Goal: Communication & Community: Answer question/provide support

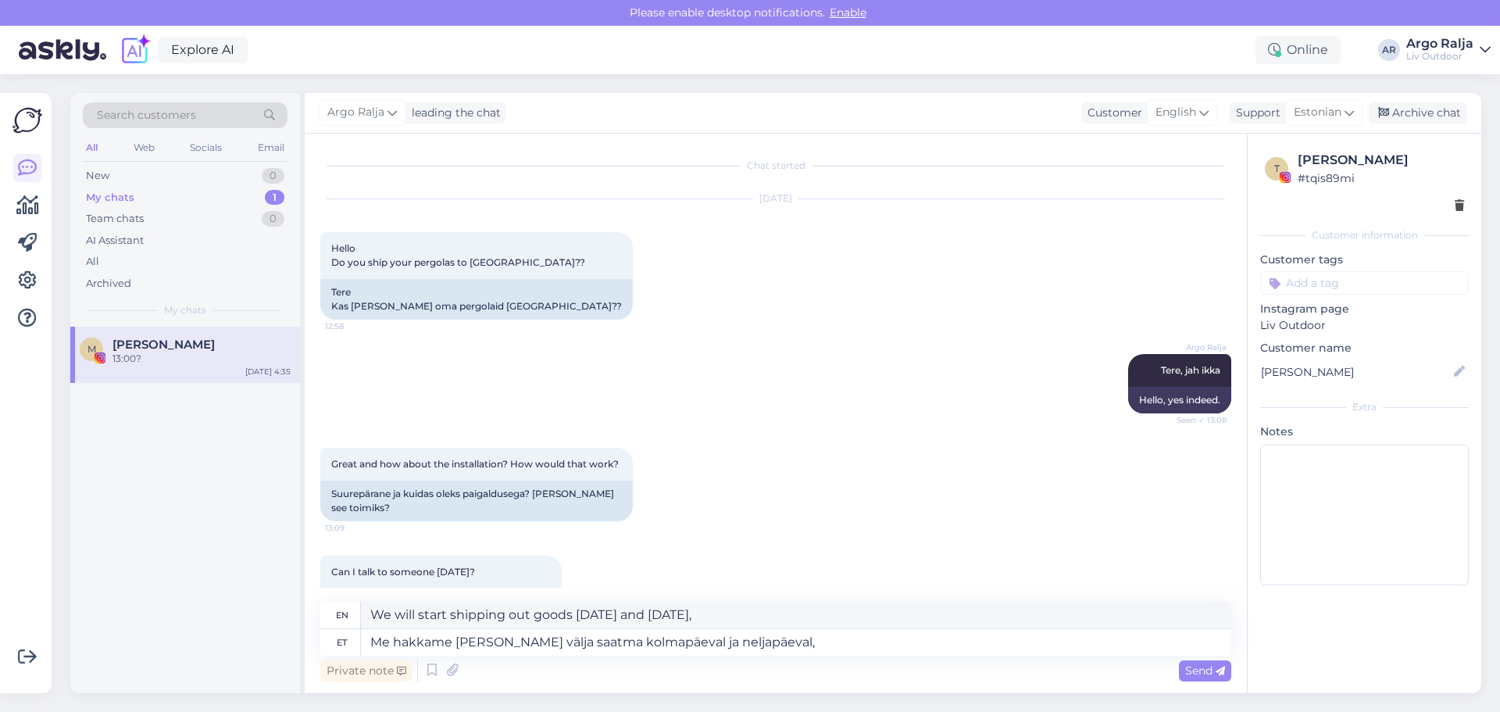
scroll to position [808, 0]
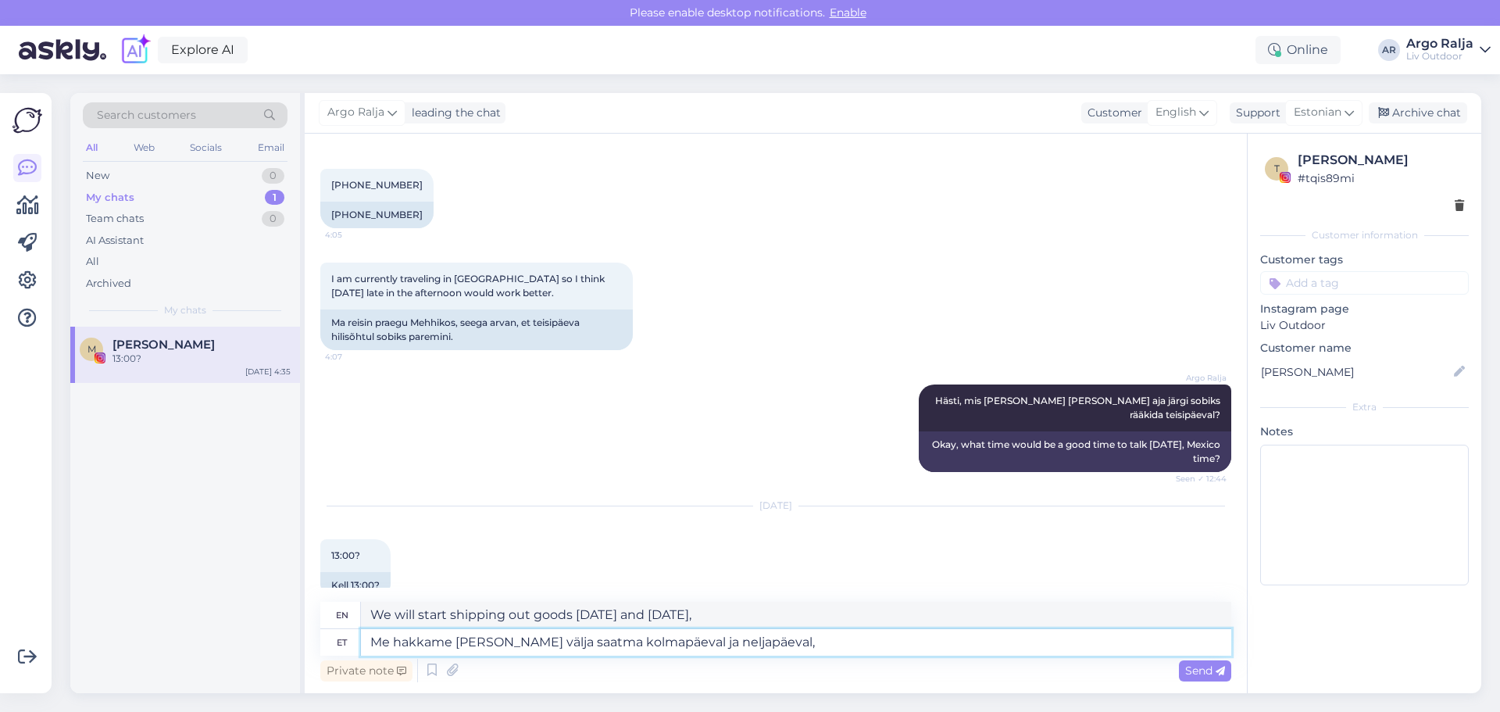
drag, startPoint x: 786, startPoint y: 647, endPoint x: 357, endPoint y: 647, distance: 428.8
click at [357, 647] on div "et Me hakkame [PERSON_NAME] välja saatma kolmapäeval ja neljapäeval," at bounding box center [775, 642] width 911 height 27
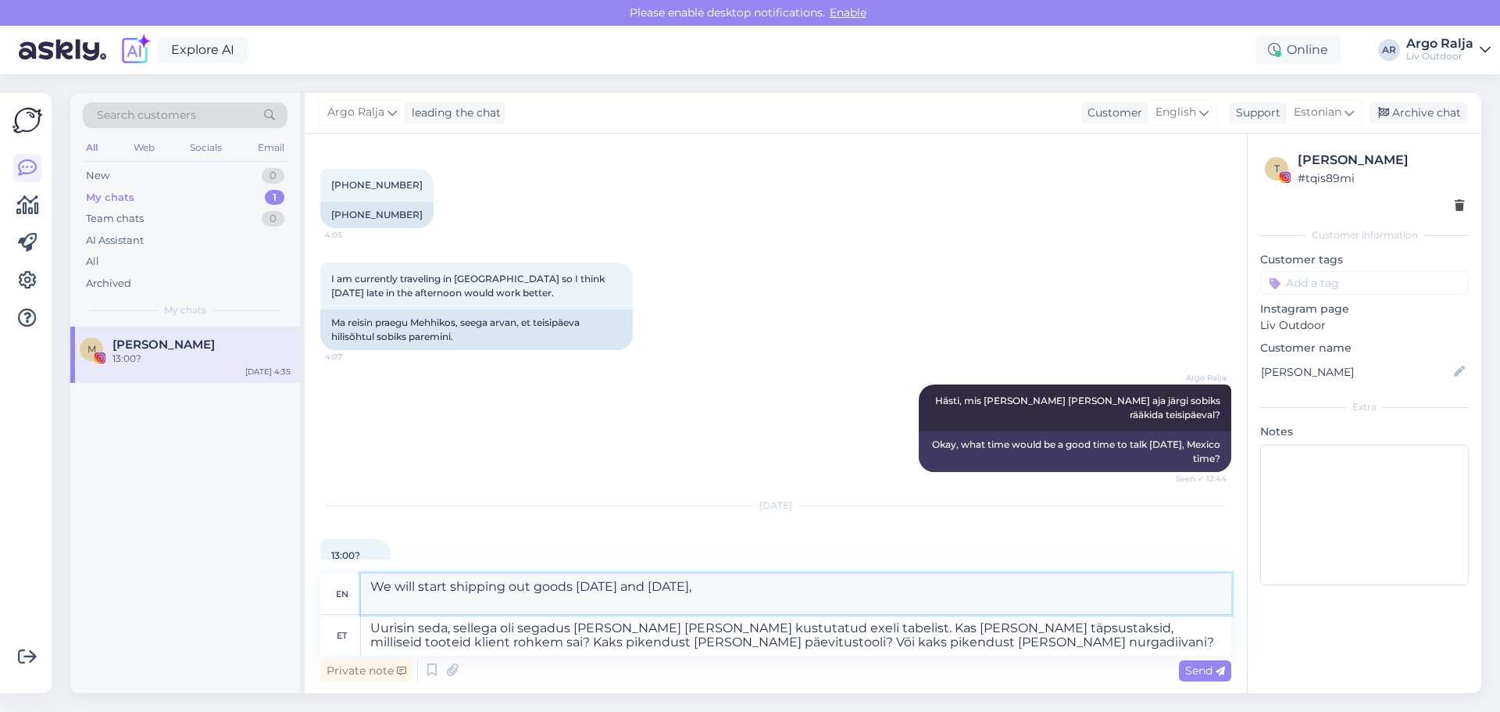
drag, startPoint x: 369, startPoint y: 588, endPoint x: 1073, endPoint y: 614, distance: 704.2
click at [1129, 643] on div "en I looked into it, there was confusion and it was deleted from the excel spre…" at bounding box center [775, 614] width 911 height 82
drag, startPoint x: 369, startPoint y: 626, endPoint x: 865, endPoint y: 648, distance: 495.7
click at [865, 648] on textarea "Uurisin seda, sellega oli segadus [PERSON_NAME] [PERSON_NAME] kustutatud exeli …" at bounding box center [796, 635] width 870 height 41
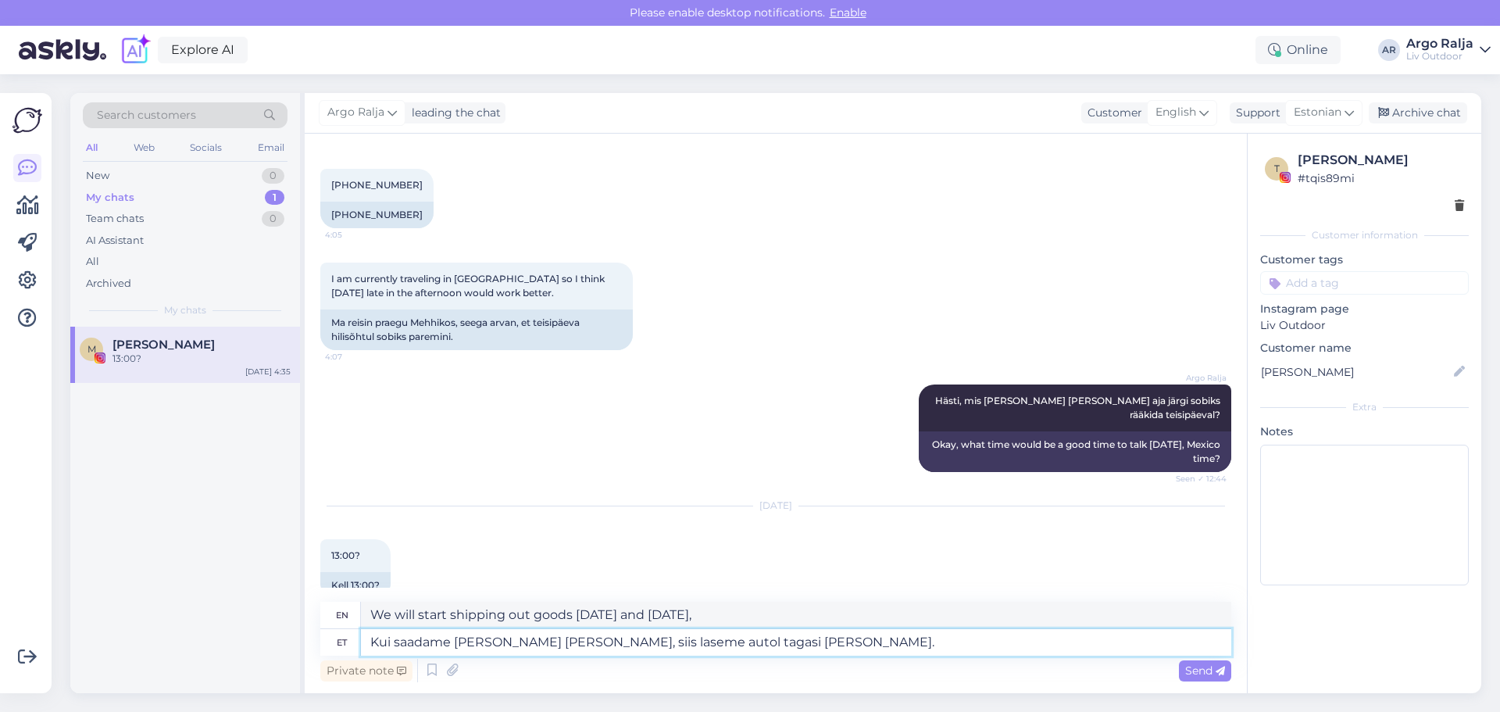
click at [667, 639] on textarea "Kui saadame [PERSON_NAME] [PERSON_NAME], siis laseme autol tagasi [PERSON_NAME]." at bounding box center [796, 642] width 870 height 27
click at [787, 637] on textarea "Kui saadame [PERSON_NAME] [PERSON_NAME], siis laseme autol kauba tagasi [PERSON…" at bounding box center [796, 642] width 870 height 27
drag, startPoint x: 974, startPoint y: 613, endPoint x: 369, endPoint y: 640, distance: 605.1
click at [369, 640] on div "en When we send the goods to your warehouse, we will have the car bring the goo…" at bounding box center [775, 628] width 911 height 54
drag, startPoint x: 862, startPoint y: 648, endPoint x: 355, endPoint y: 647, distance: 506.9
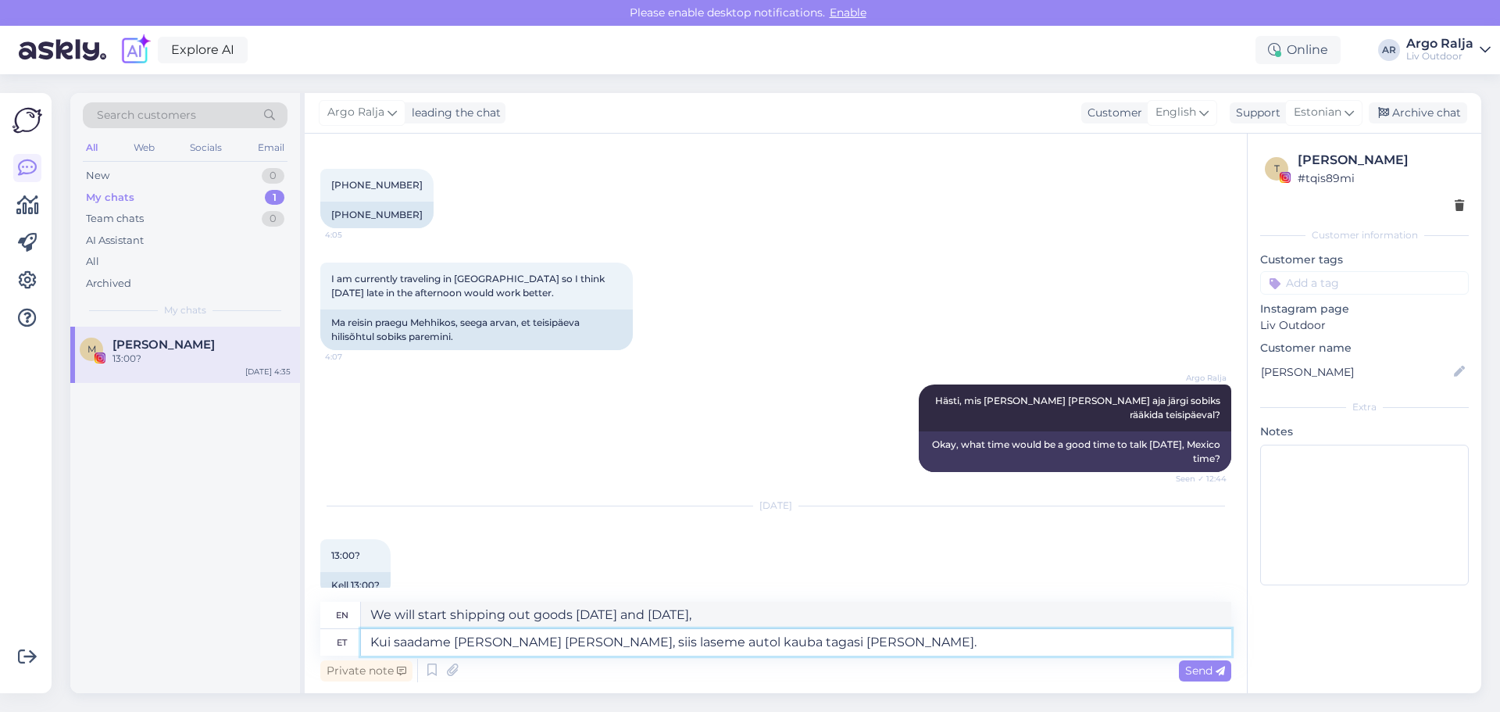
click at [355, 647] on div "et Kui saadame [PERSON_NAME] [PERSON_NAME], siis laseme autol kauba tagasi [PER…" at bounding box center [775, 642] width 911 height 27
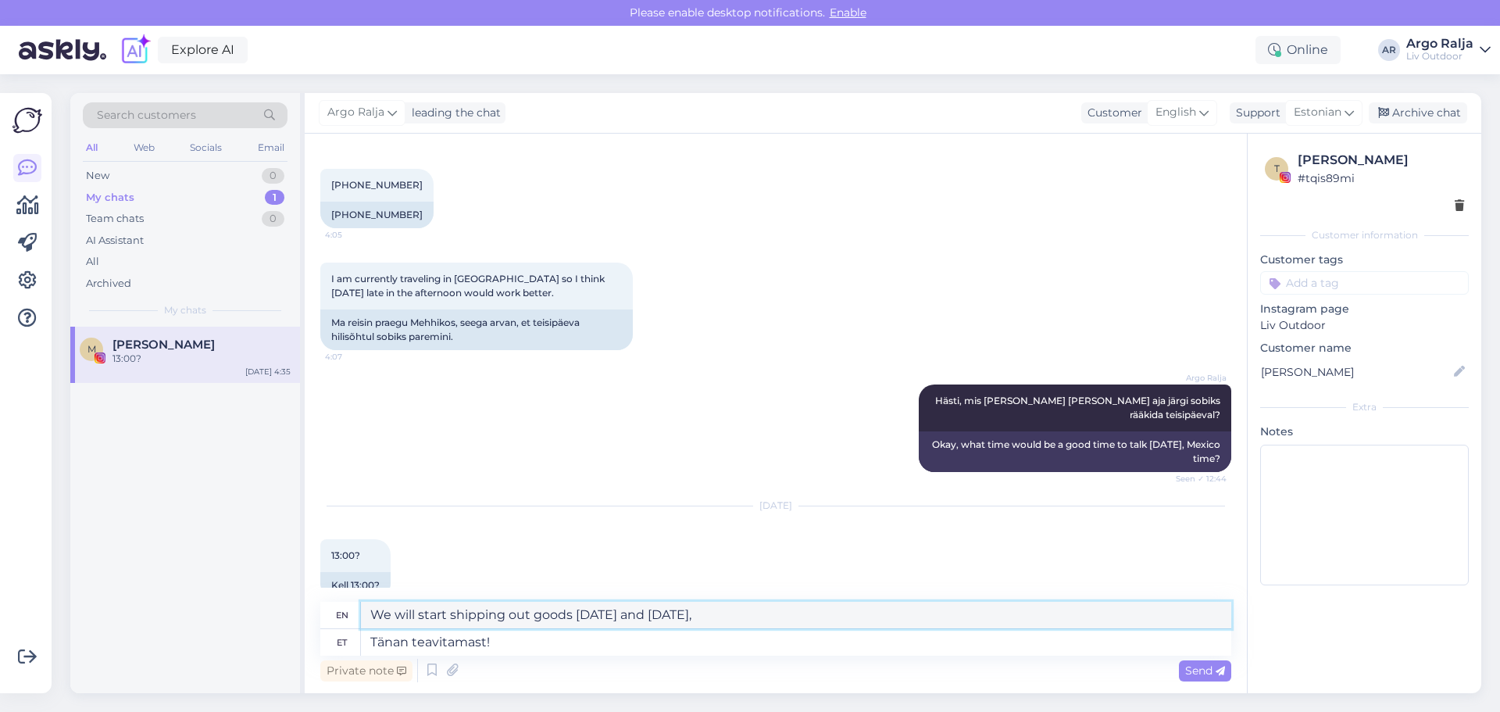
drag, startPoint x: 579, startPoint y: 602, endPoint x: 366, endPoint y: 623, distance: 214.3
click at [366, 623] on textarea "Thanks for letting me know!" at bounding box center [796, 614] width 870 height 27
drag, startPoint x: 516, startPoint y: 640, endPoint x: 338, endPoint y: 657, distance: 178.9
click at [337, 656] on div "en Thanks for letting me know! et Tänan teavitamast! Private note Send" at bounding box center [775, 643] width 911 height 84
drag, startPoint x: 998, startPoint y: 612, endPoint x: 353, endPoint y: 617, distance: 645.2
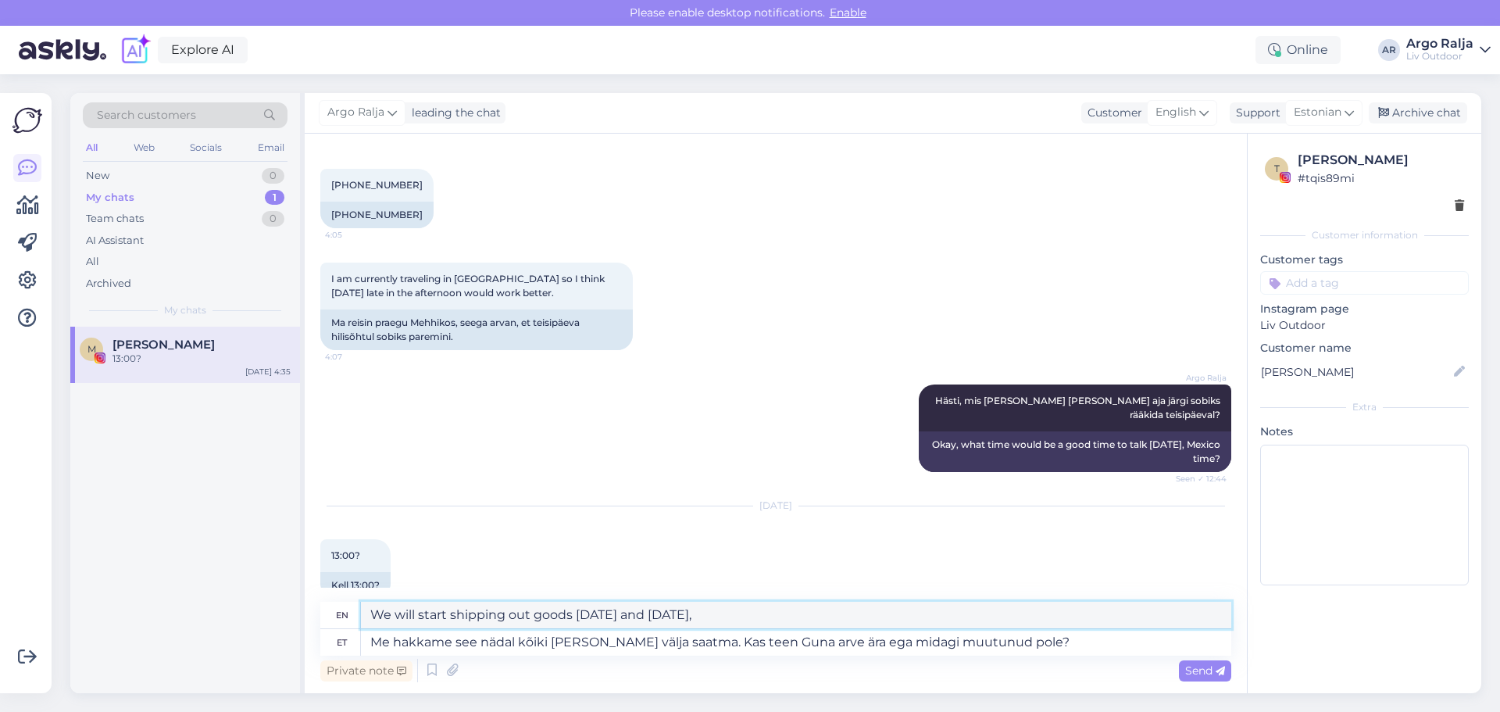
click at [353, 617] on div "en We're going to start shipping all the goods this week. Will I invoice Guna o…" at bounding box center [775, 614] width 911 height 27
drag, startPoint x: 673, startPoint y: 644, endPoint x: 348, endPoint y: 651, distance: 325.8
click at [348, 651] on div "et Me hakkame see nädal kõiki [PERSON_NAME] välja saatma. Kas teen Guna arve är…" at bounding box center [775, 642] width 911 height 27
click at [376, 639] on textarea "Kas teen [PERSON_NAME] arve ära ega midagi muutunud pole?" at bounding box center [796, 642] width 870 height 27
click at [459, 644] on textarea "Kas teen [PERSON_NAME] arve ära ega midagi muutunud pole?" at bounding box center [796, 642] width 870 height 27
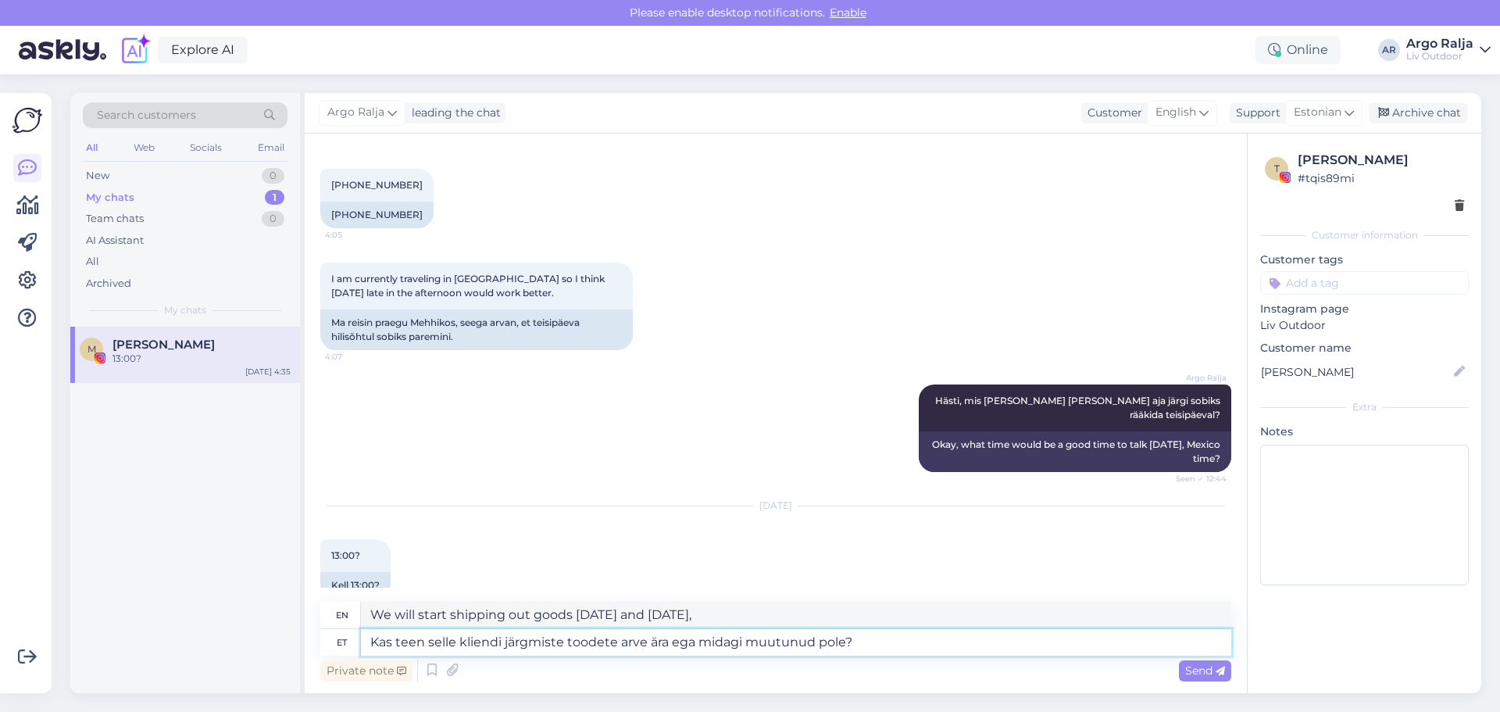
drag, startPoint x: 843, startPoint y: 642, endPoint x: 674, endPoint y: 647, distance: 168.8
click at [677, 648] on textarea "Kas teen selle kliendi järgmiste toodete arve ära ega midagi muutunud pole?" at bounding box center [796, 642] width 870 height 27
drag, startPoint x: 687, startPoint y: 610, endPoint x: 368, endPoint y: 619, distance: 319.6
click at [368, 619] on textarea "Do I invoice this customer for the next products?" at bounding box center [796, 614] width 870 height 27
click at [424, 638] on textarea "Kas teen selle kliendi järgmiste toodete arve ära?" at bounding box center [796, 642] width 870 height 27
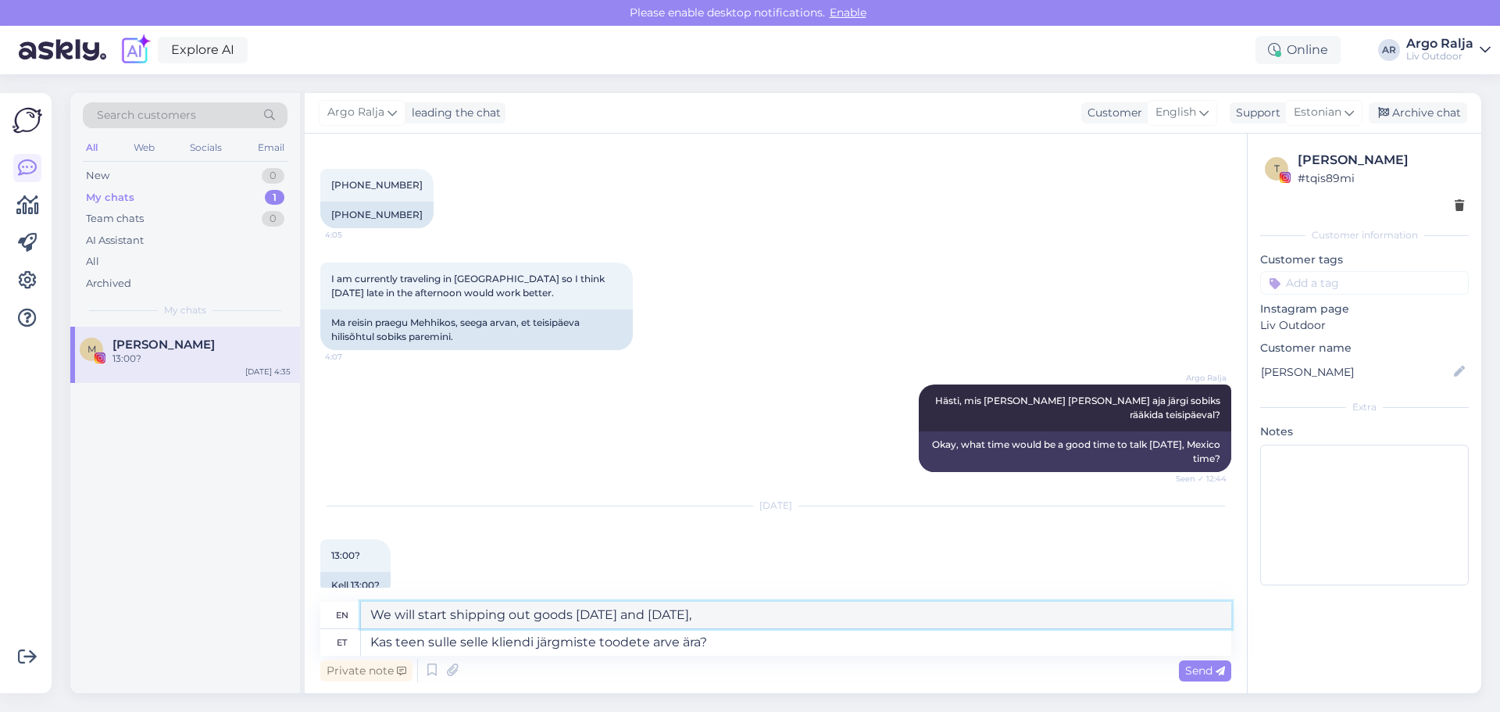
drag, startPoint x: 768, startPoint y: 614, endPoint x: 370, endPoint y: 625, distance: 397.7
click at [370, 625] on textarea "Shall I invoice you for the next products for this customer?" at bounding box center [796, 614] width 870 height 27
click at [765, 646] on textarea "Kas teen sulle selle kliendi järgmiste toodete arve ära?" at bounding box center [796, 642] width 870 height 27
click at [755, 640] on textarea "Kas teen sulle selle kliendi järgmiste toodete arve ära, et saaks õra saata" at bounding box center [796, 642] width 870 height 27
click at [803, 638] on textarea "Kas teen sulle selle kliendi järgmiste toodete arve ära, et [PERSON_NAME] õra s…" at bounding box center [796, 642] width 870 height 27
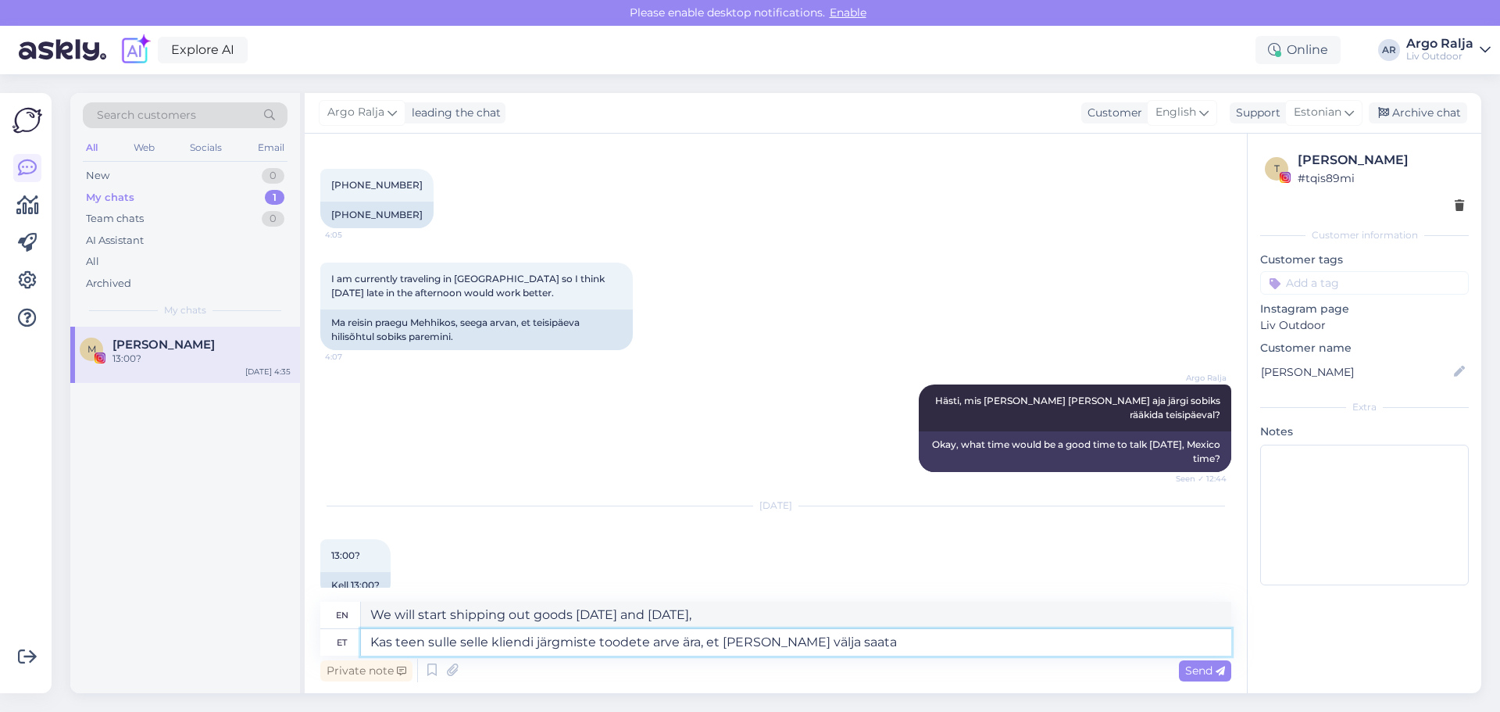
click at [895, 642] on textarea "Kas teen sulle selle kliendi järgmiste toodete arve ära, et [PERSON_NAME] välja…" at bounding box center [796, 642] width 870 height 27
drag, startPoint x: 694, startPoint y: 612, endPoint x: 1022, endPoint y: 612, distance: 328.0
click at [1061, 612] on textarea "Shall I invoice you for this customer's next products so we can ship them out w…" at bounding box center [796, 614] width 870 height 27
drag, startPoint x: 989, startPoint y: 648, endPoint x: 323, endPoint y: 648, distance: 665.5
click at [323, 648] on div "et Kas teen sulle selle kliendi järgmiste toodete arve ära, et [PERSON_NAME] vä…" at bounding box center [775, 642] width 911 height 27
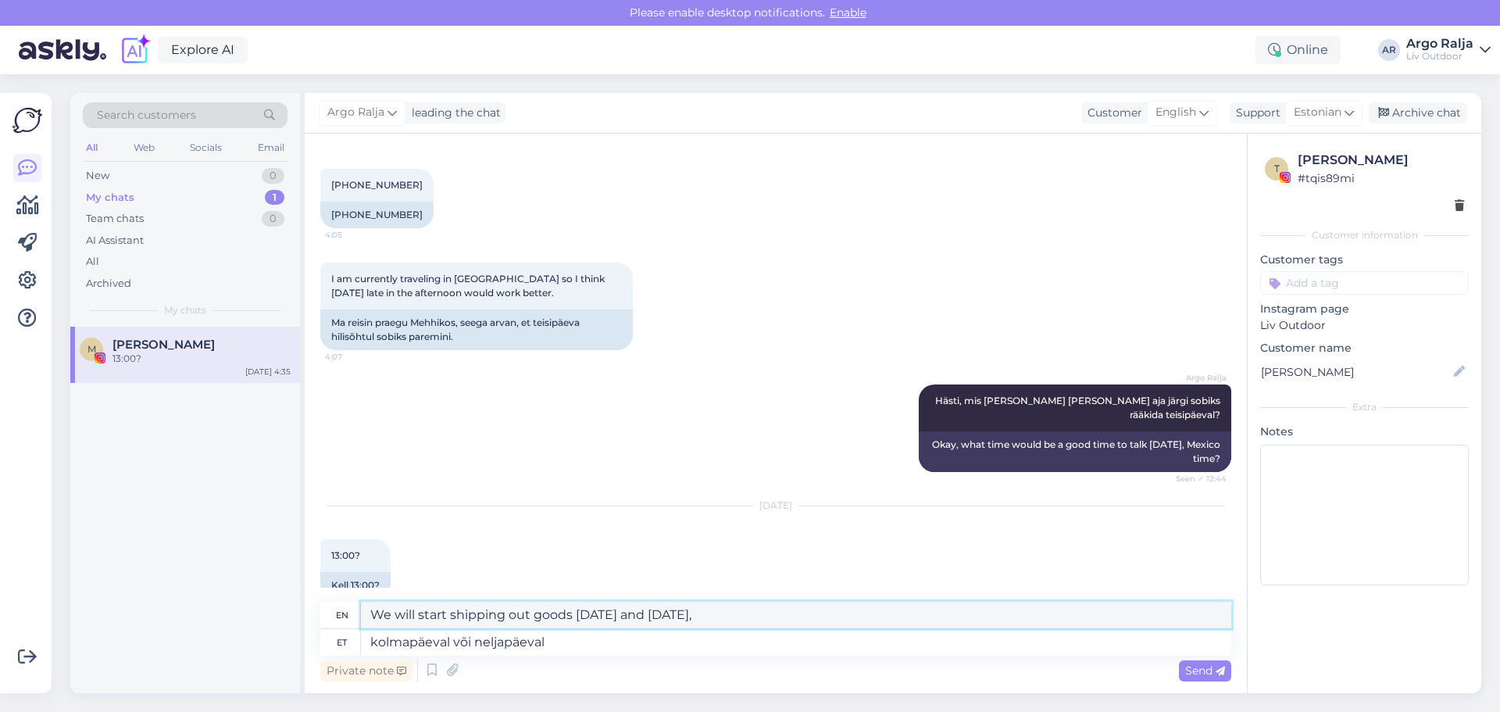
drag, startPoint x: 589, startPoint y: 619, endPoint x: 391, endPoint y: 619, distance: 197.6
click at [358, 625] on div "en [DATE] or [DATE]" at bounding box center [775, 614] width 911 height 27
drag, startPoint x: 587, startPoint y: 651, endPoint x: 291, endPoint y: 678, distance: 297.2
click at [282, 677] on div "Search customers All Web Socials Email New 0 My chats 1 Team chats 0 AI Assista…" at bounding box center [775, 393] width 1411 height 600
click at [521, 644] on textarea "Ootan selle kliendi nime telefoninumbrit kellele autojuht saaks helistadaÜ" at bounding box center [796, 642] width 870 height 27
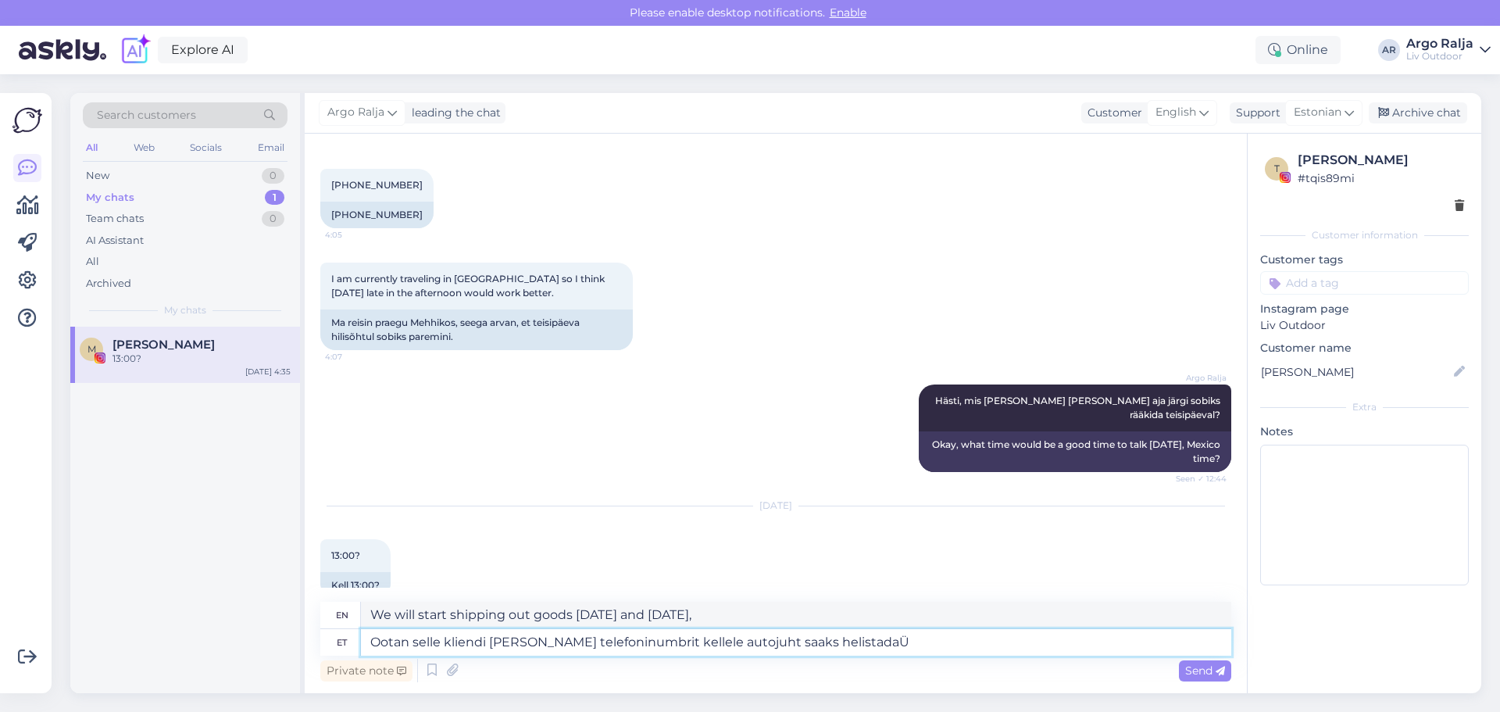
click at [908, 641] on textarea "Ootan selle kliendi [PERSON_NAME] telefoninumbrit kellele autojuht saaks helist…" at bounding box center [796, 642] width 870 height 27
type textarea "Ootan selle kliendi [PERSON_NAME] telefoninumbrit kellele autojuht saaks helist…"
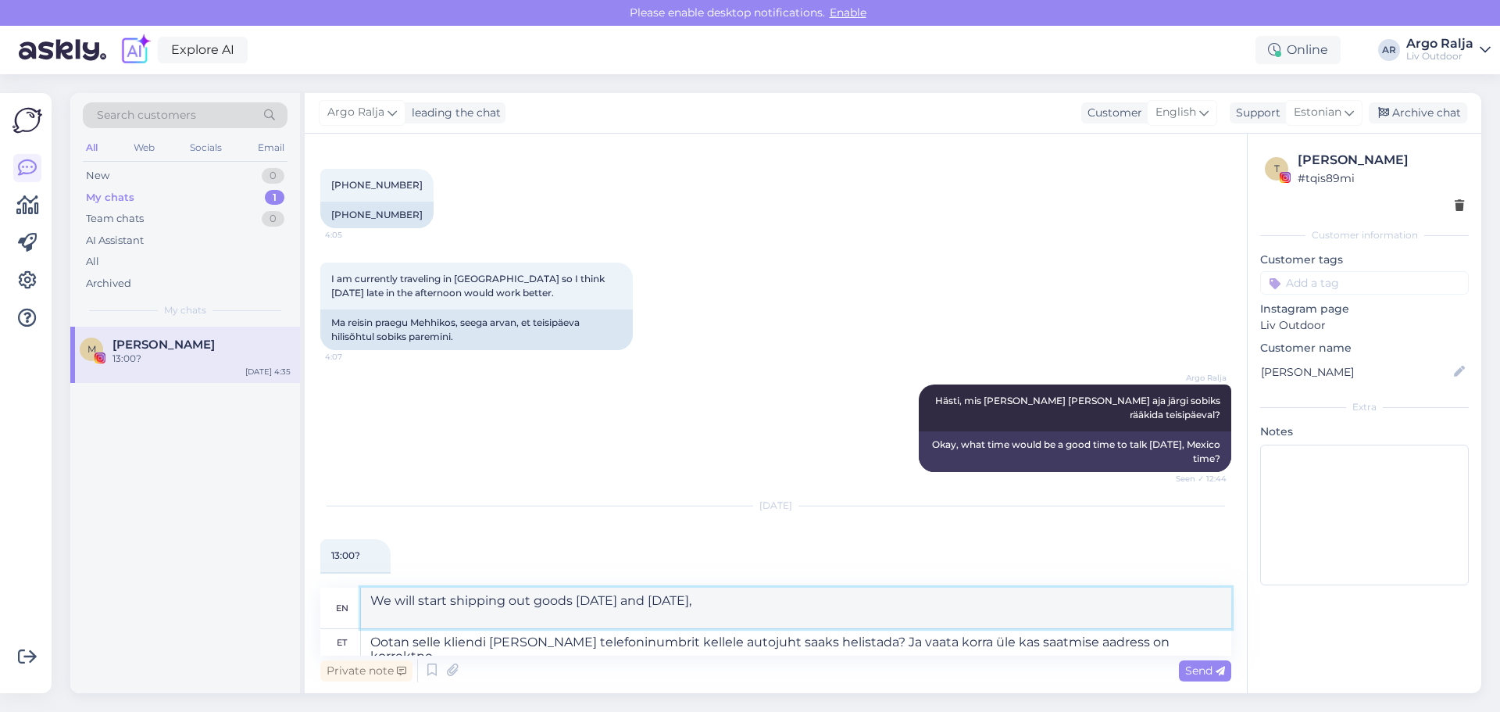
drag, startPoint x: 369, startPoint y: 601, endPoint x: 421, endPoint y: 615, distance: 54.2
click at [421, 615] on textarea "I'm waiting for the name and phone number of the customer who the driver can ca…" at bounding box center [796, 607] width 870 height 41
